Goal: Information Seeking & Learning: Learn about a topic

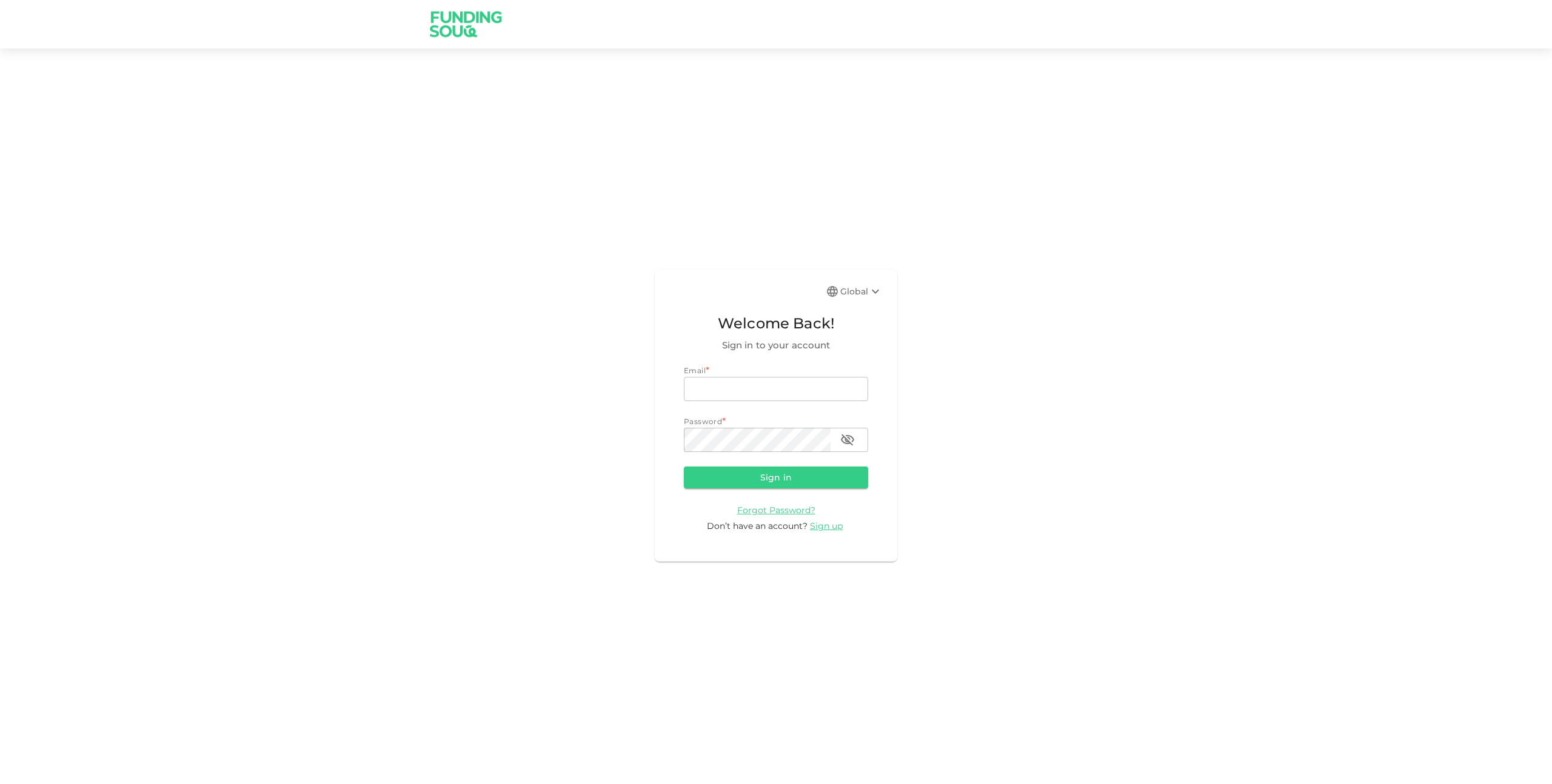
type input "qasimshah.99@gmail.com"
click at [785, 477] on button "Sign in" at bounding box center [776, 478] width 184 height 22
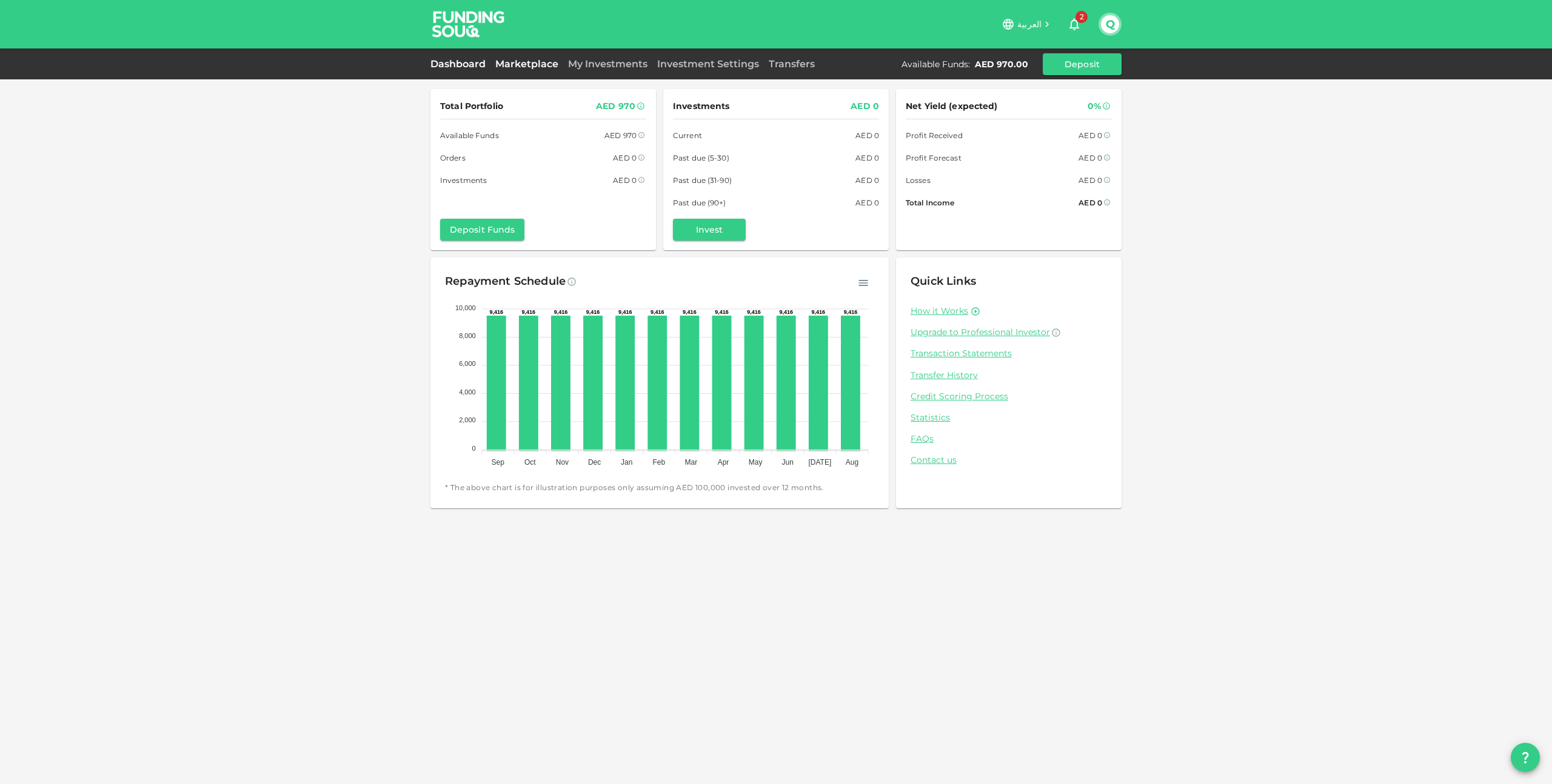
click at [505, 64] on link "Marketplace" at bounding box center [527, 64] width 73 height 12
